Goal: Check status

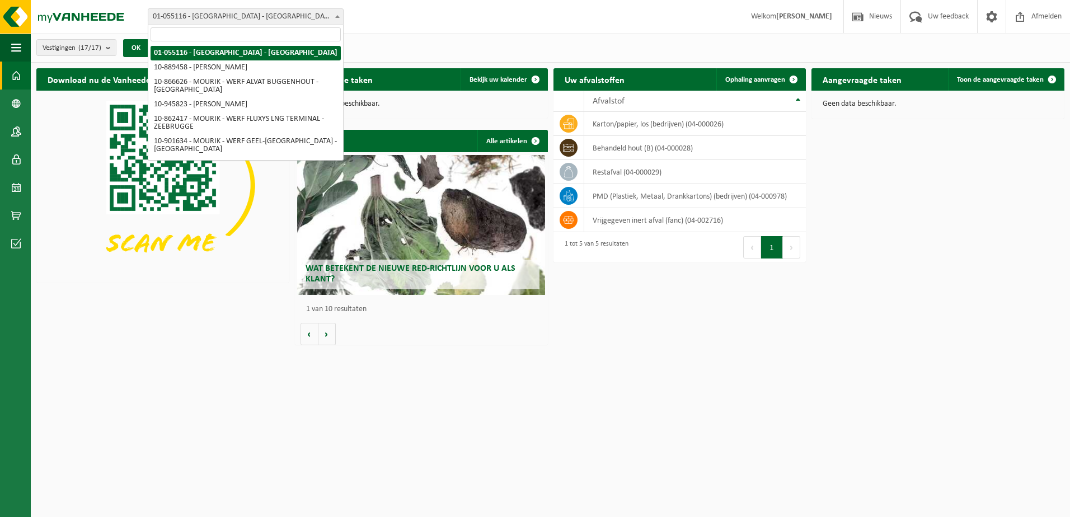
click at [242, 21] on span "01-055116 - [GEOGRAPHIC_DATA] - [GEOGRAPHIC_DATA]" at bounding box center [245, 17] width 195 height 16
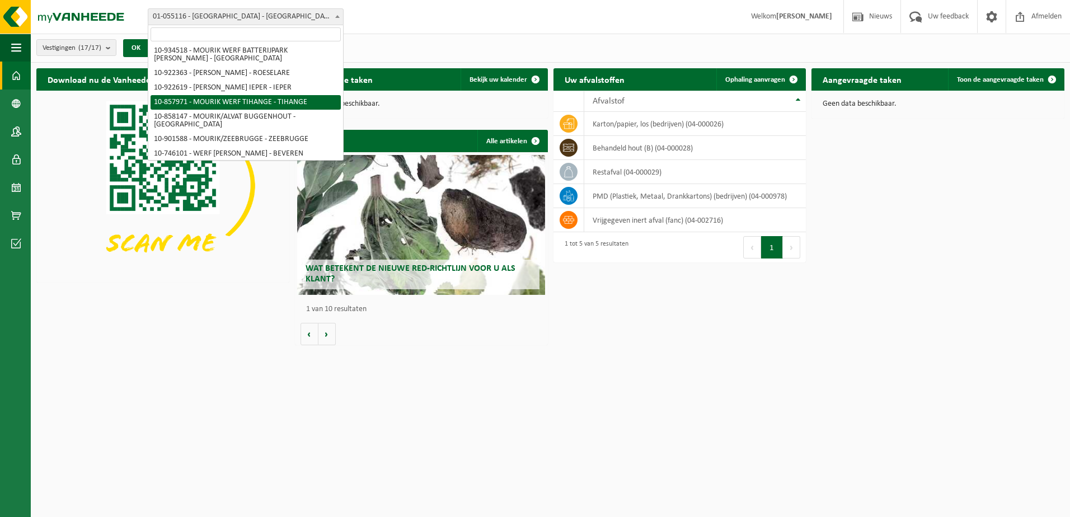
scroll to position [123, 0]
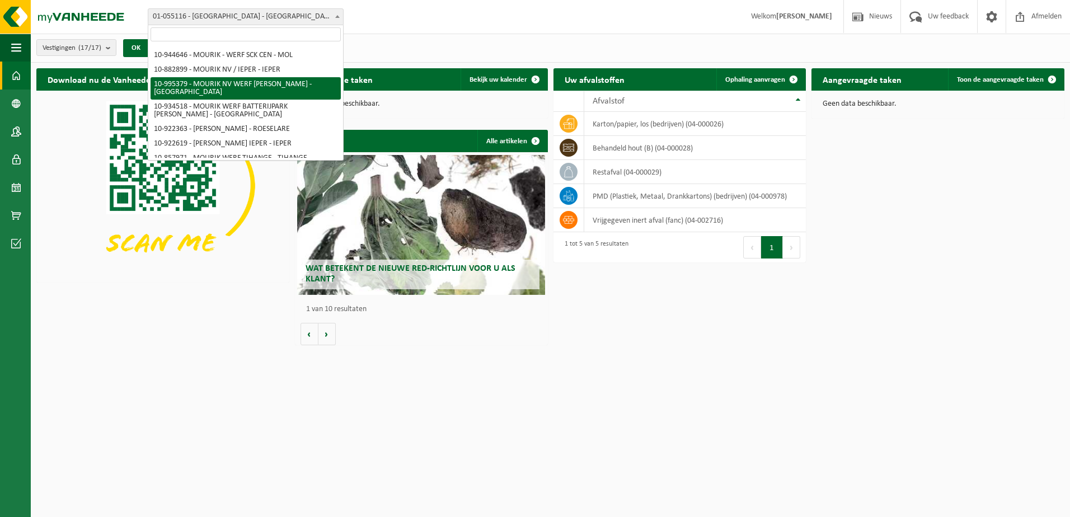
select select "172147"
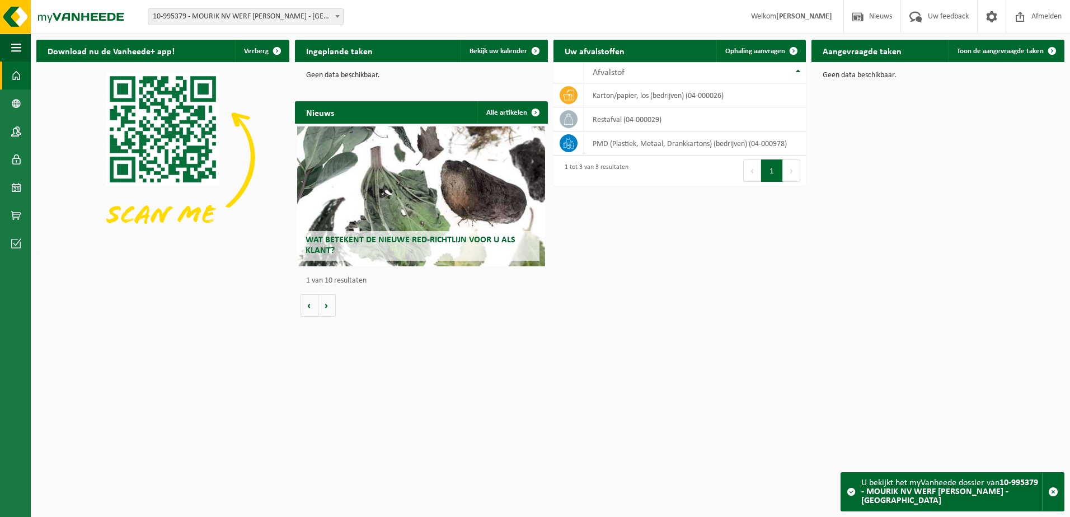
click at [396, 79] on div "Geen data beschikbaar." at bounding box center [421, 75] width 253 height 27
click at [605, 444] on html "Vestiging: 01-055116 - [GEOGRAPHIC_DATA] - [GEOGRAPHIC_DATA] 10-889458 - MOURIK…" at bounding box center [535, 258] width 1070 height 517
click at [492, 374] on html "Vestiging: 01-055116 - [GEOGRAPHIC_DATA] - [GEOGRAPHIC_DATA] 10-889458 - MOURIK…" at bounding box center [535, 258] width 1070 height 517
